Goal: Use online tool/utility: Use online tool/utility

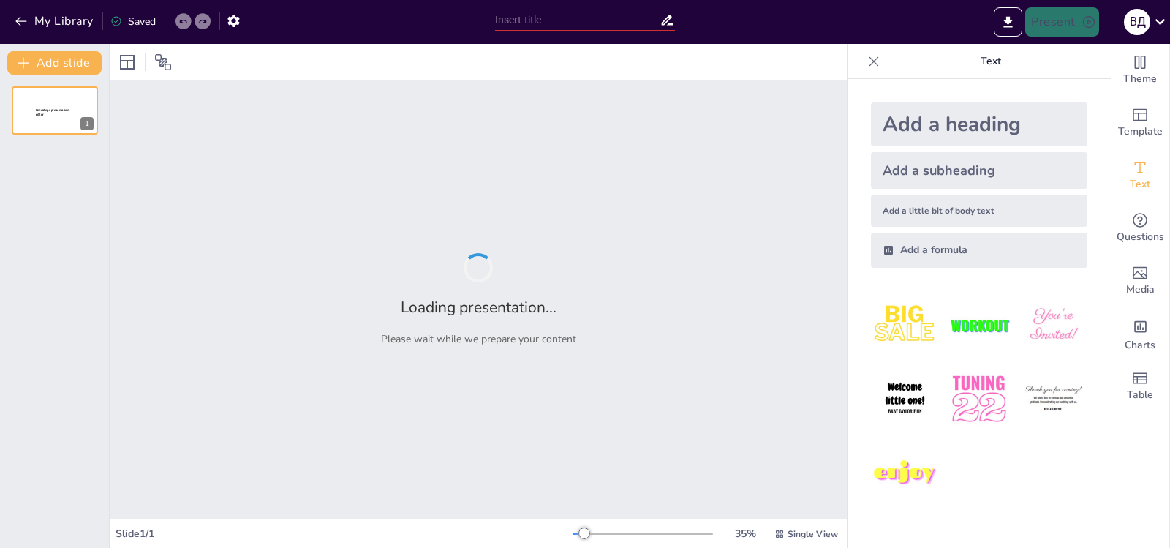
type input "Влияние природы на ключевые сферы общества"
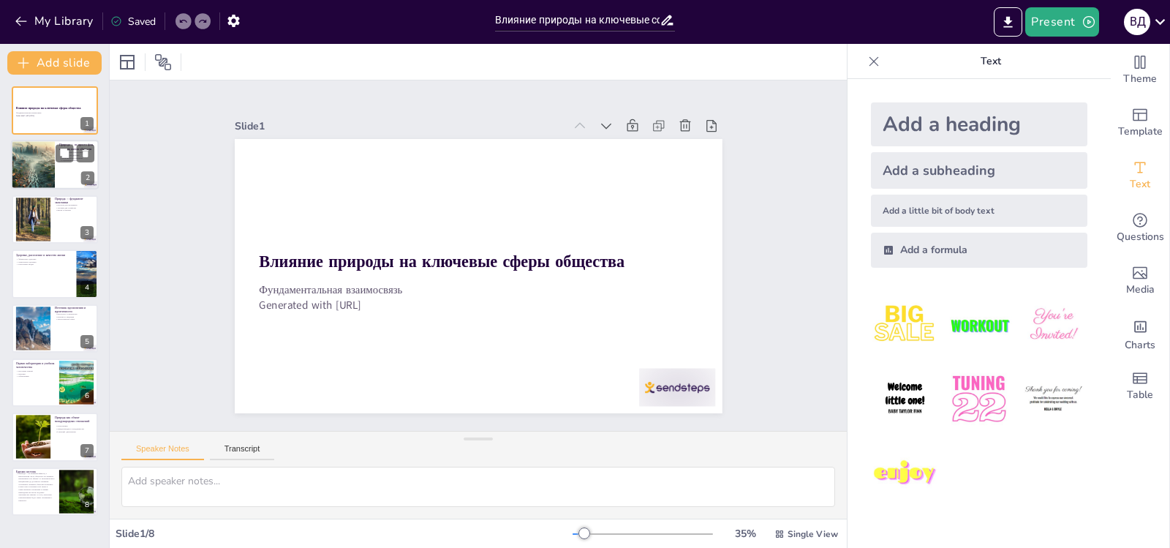
click at [43, 150] on div at bounding box center [33, 165] width 50 height 50
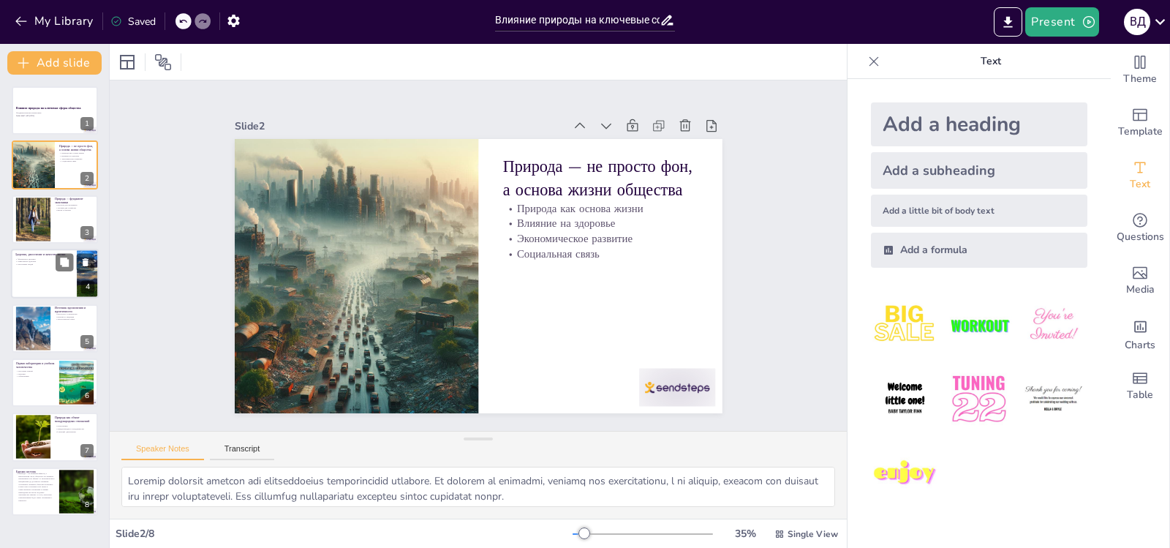
click at [39, 254] on p "Здоровье, расселение и качество жизни" at bounding box center [43, 254] width 57 height 4
type textarea "Loremi dolorsitam conse adipisci elitsed doe temporincid utlabore etdol. Magnaa…"
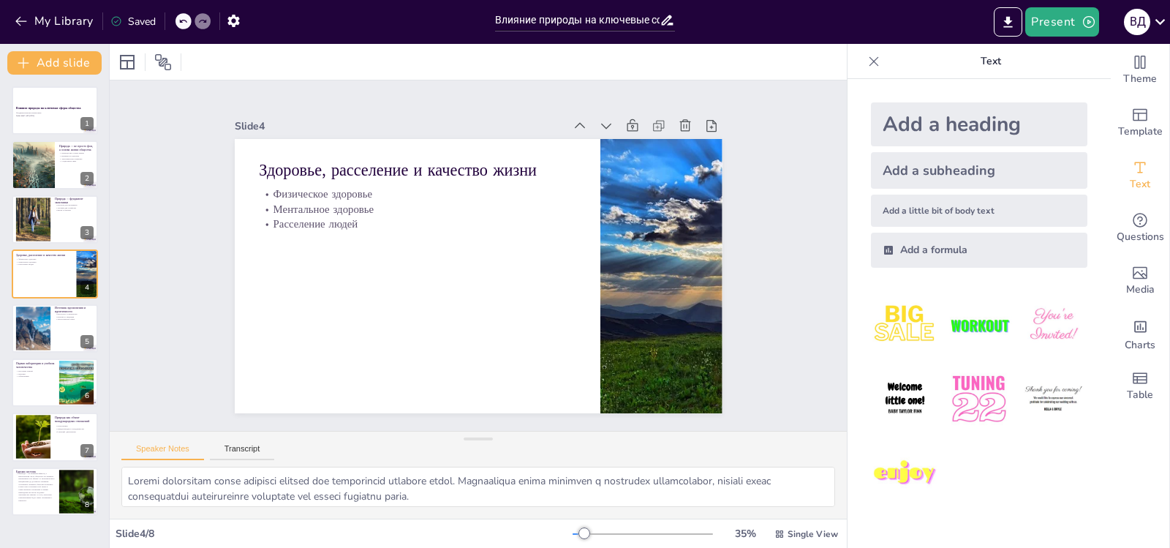
click at [39, 191] on div "Влияние природы на ключевые сферы общества Фундаментальная взаимосвязь Generate…" at bounding box center [54, 300] width 109 height 429
click at [53, 115] on p "Generated with [URL]" at bounding box center [54, 115] width 79 height 3
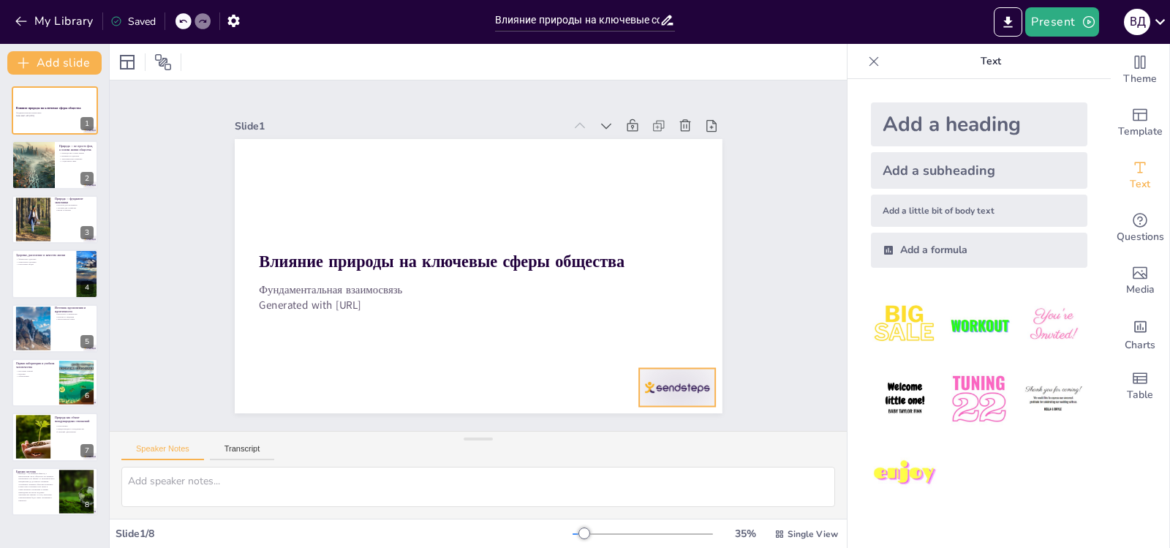
click at [663, 385] on div at bounding box center [662, 408] width 80 height 46
click at [680, 338] on icon at bounding box center [689, 340] width 18 height 18
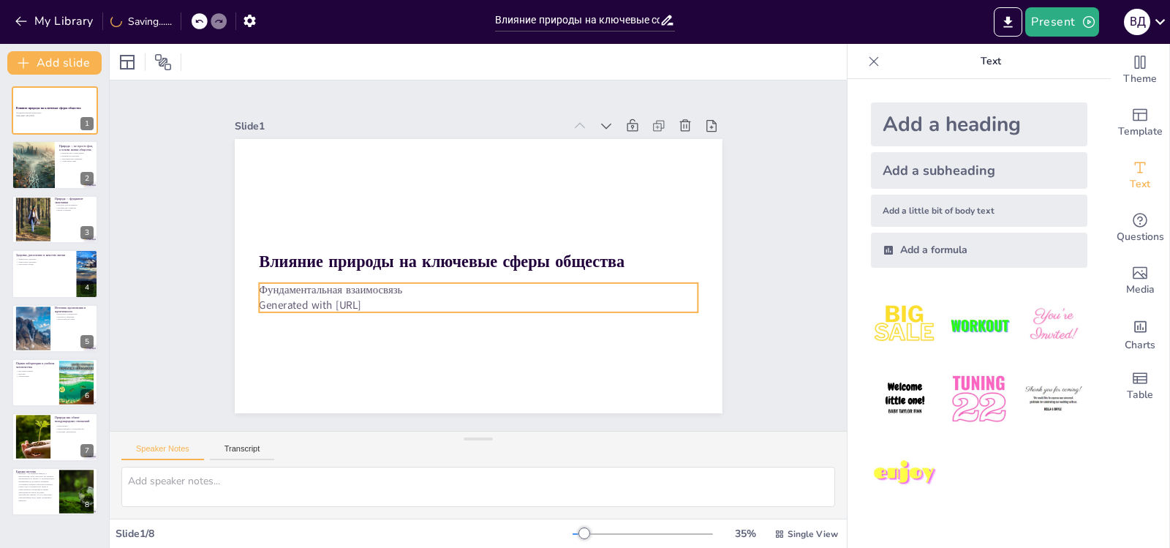
click at [370, 291] on p "Фундаментальная взаимосвязь" at bounding box center [475, 290] width 438 height 61
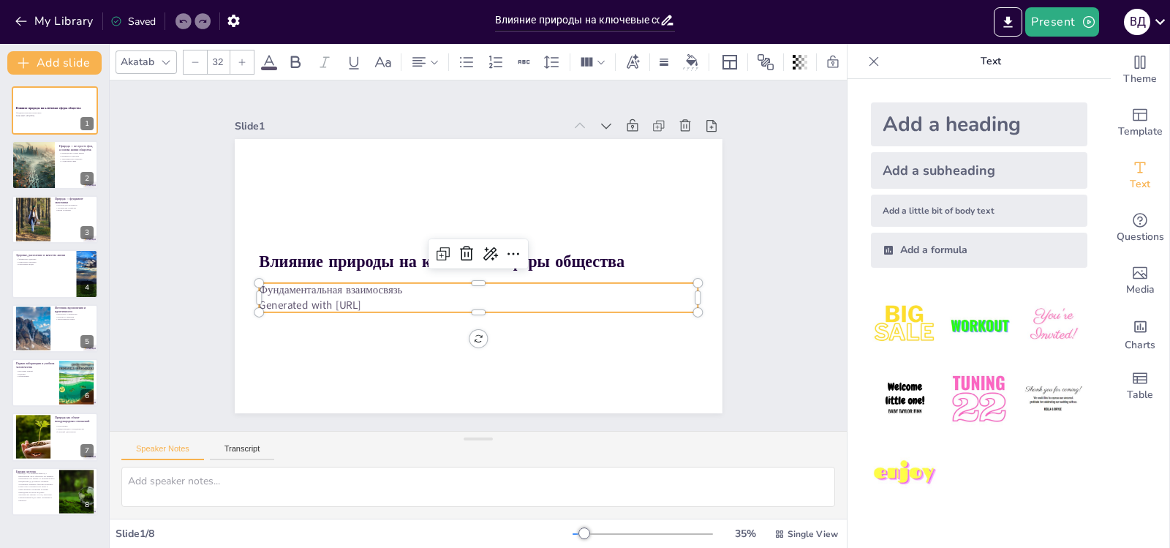
click at [385, 302] on p "Generated with [URL]" at bounding box center [478, 305] width 439 height 15
